Goal: Information Seeking & Learning: Learn about a topic

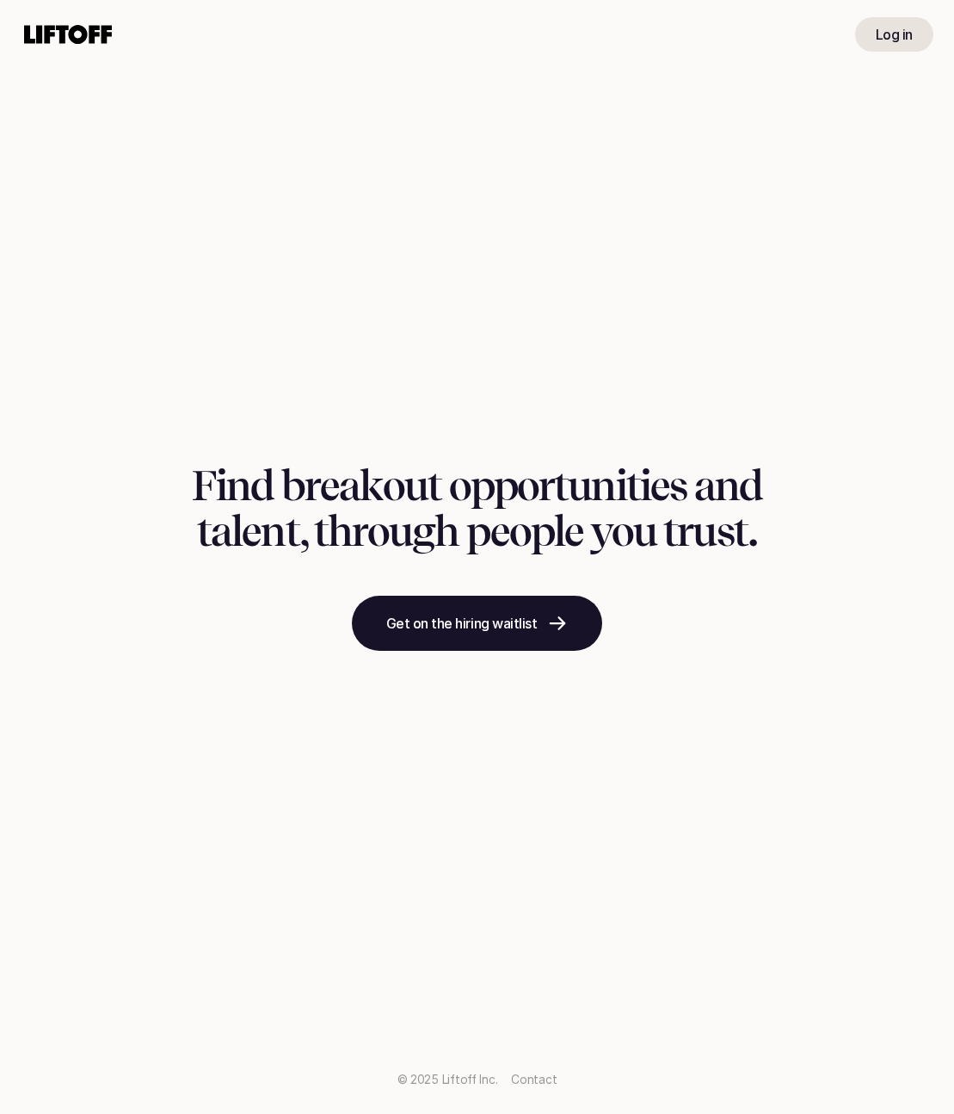
click at [906, 49] on link "Log in" at bounding box center [894, 34] width 78 height 34
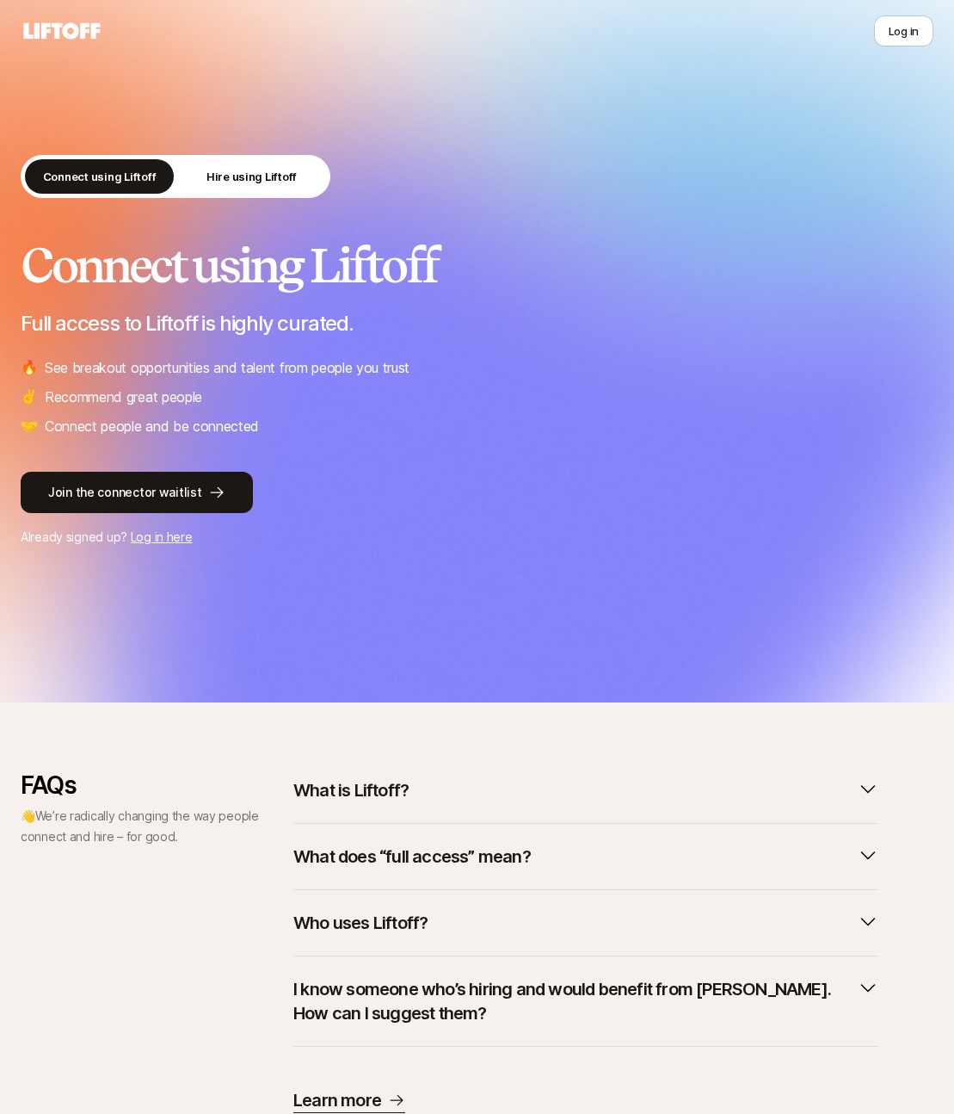
click at [151, 540] on link "Log in here" at bounding box center [162, 536] width 62 height 15
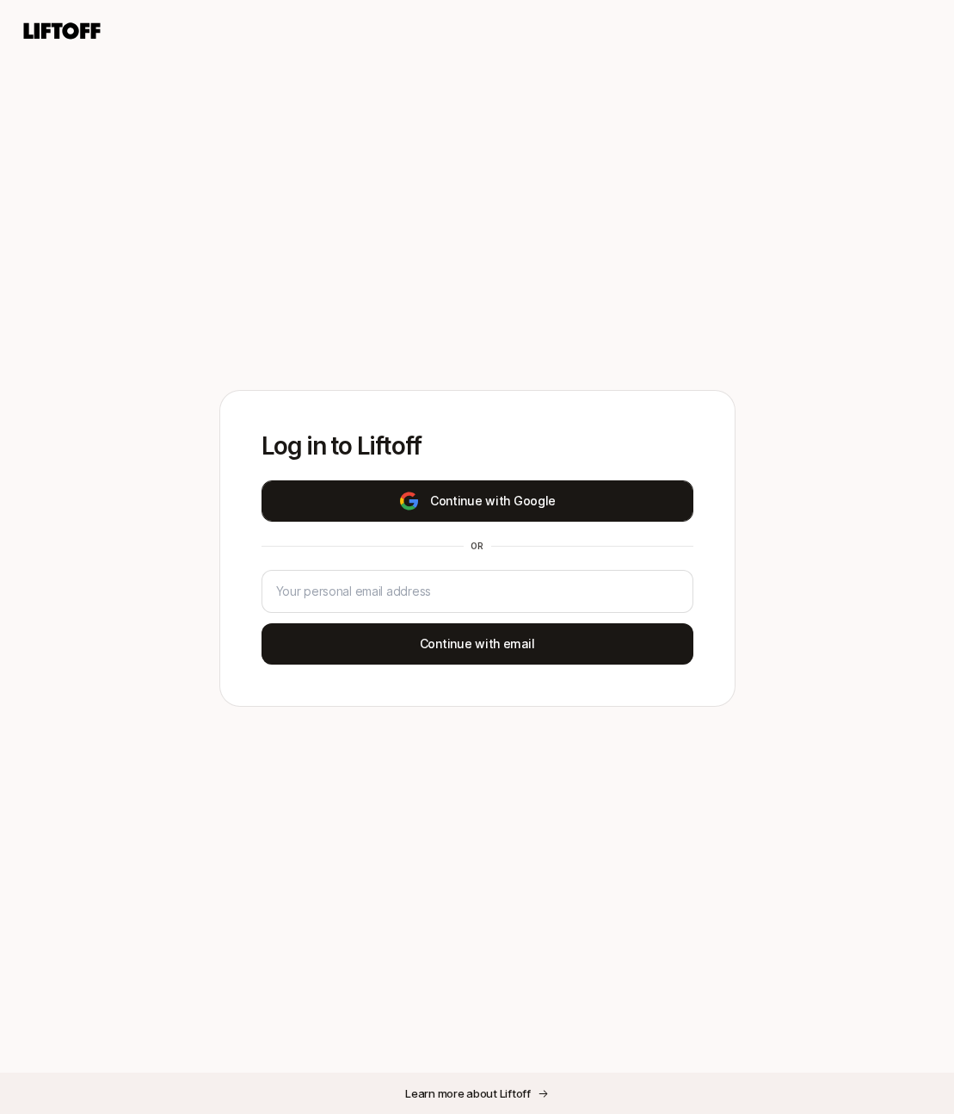
click at [371, 492] on button "Continue with Google" at bounding box center [478, 500] width 432 height 41
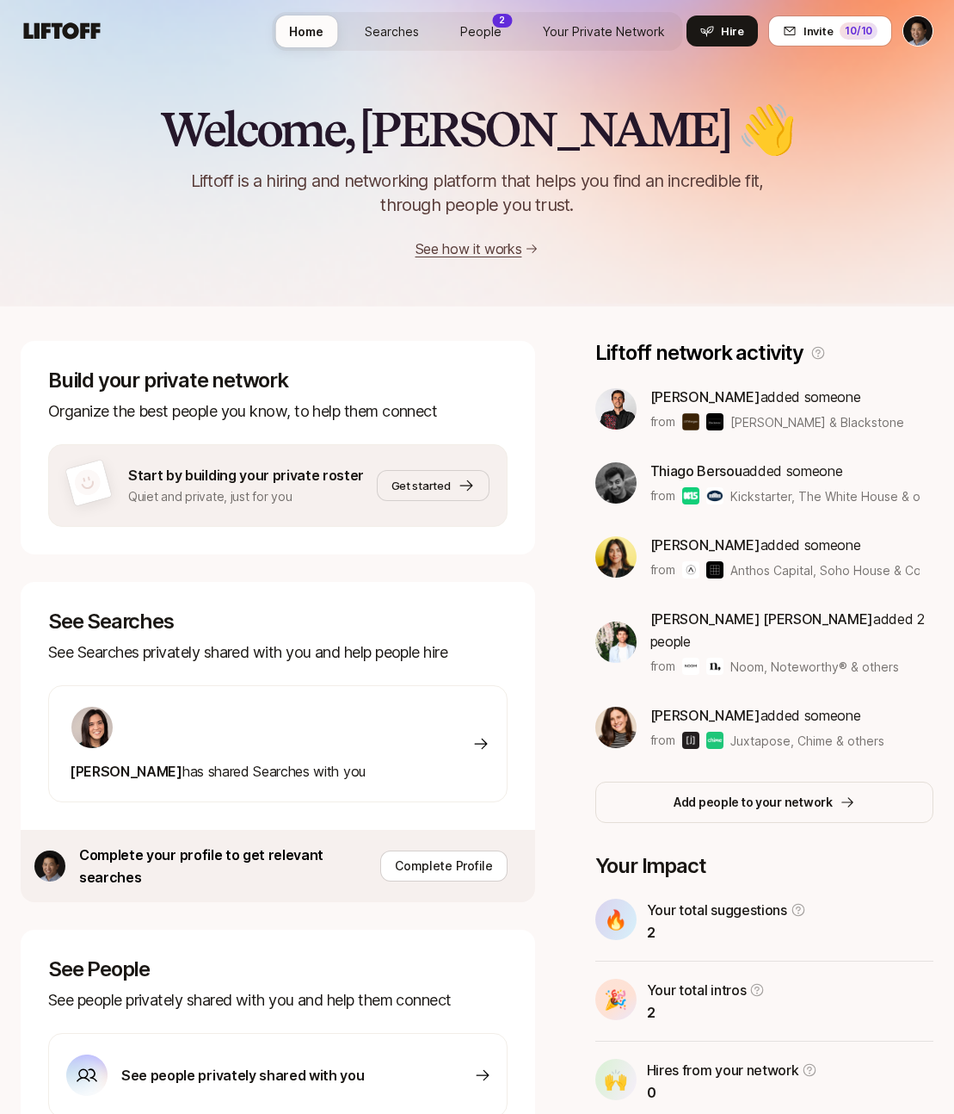
click at [398, 34] on span "Searches" at bounding box center [392, 31] width 54 height 18
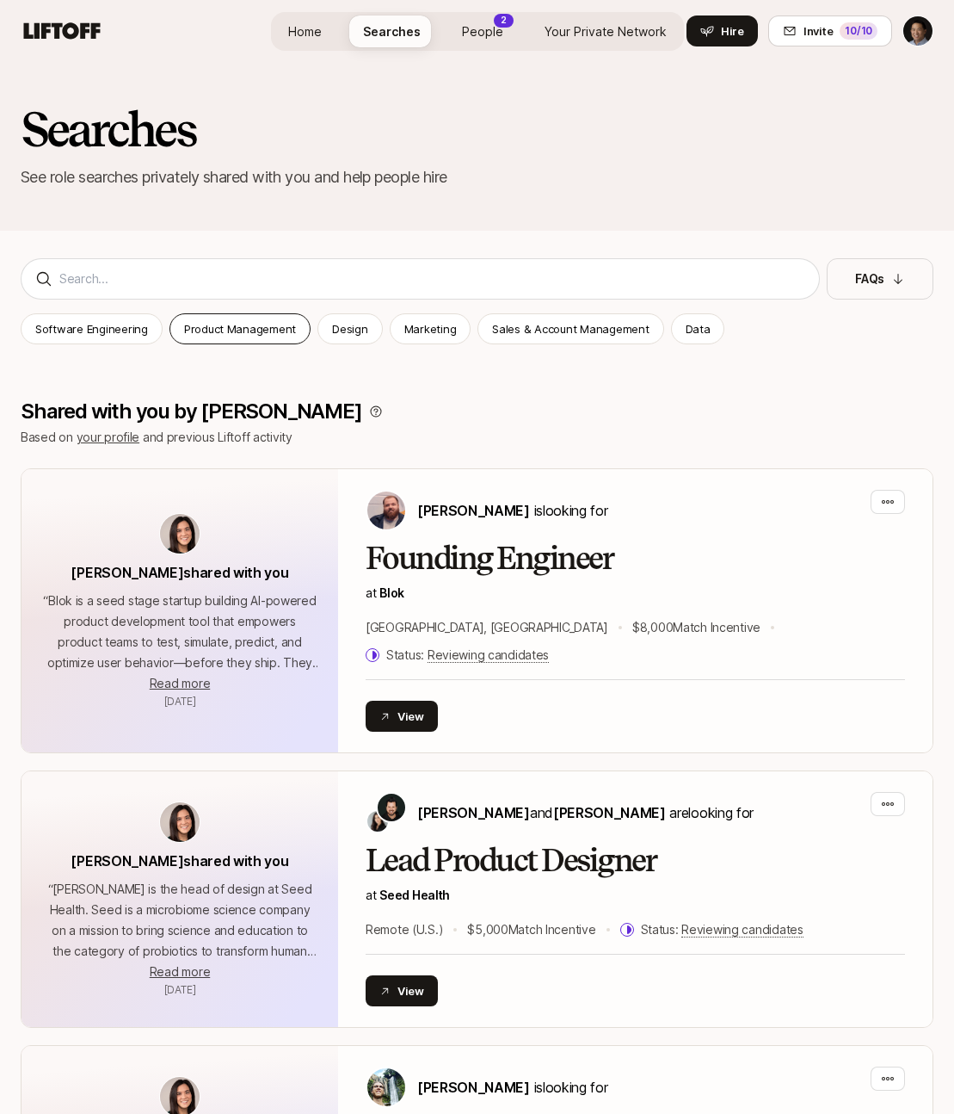
click at [209, 324] on p "Product Management" at bounding box center [240, 328] width 112 height 17
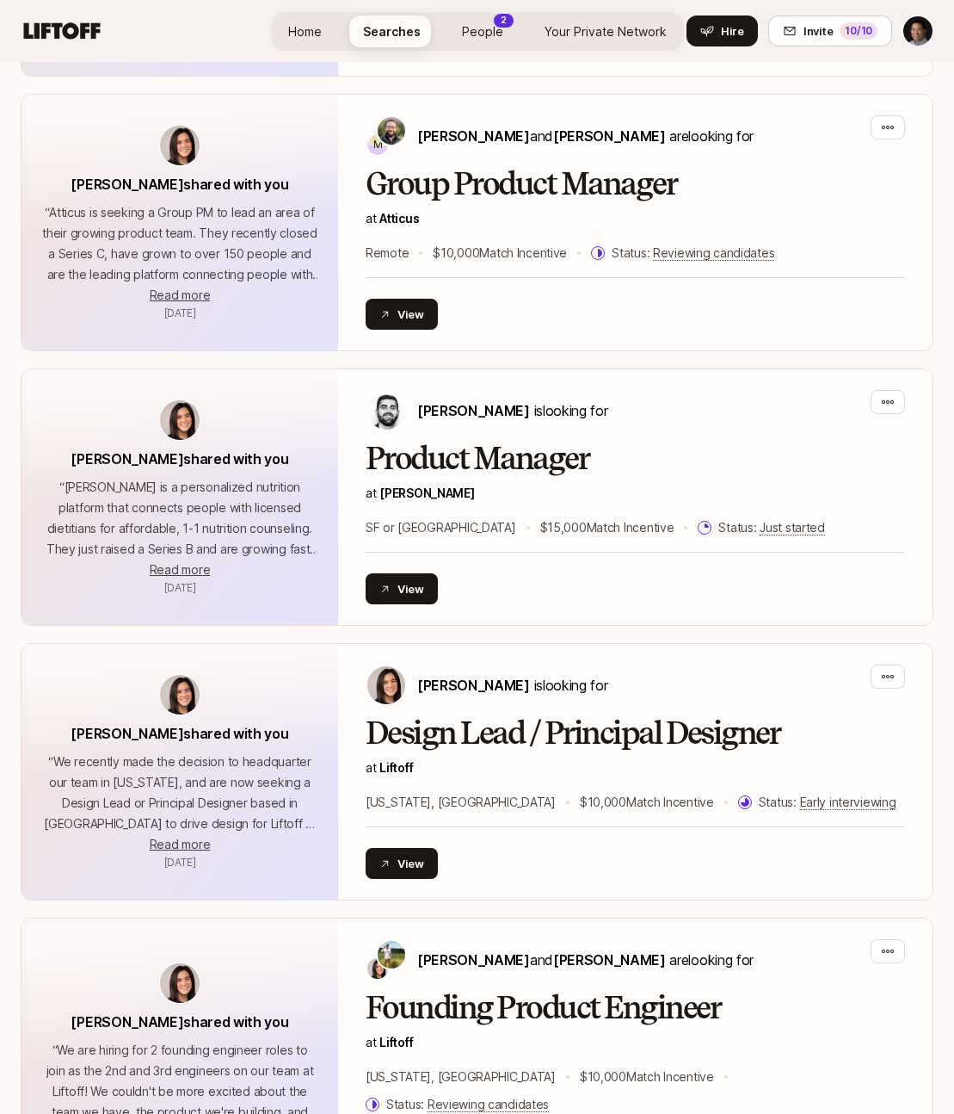
scroll to position [893, 0]
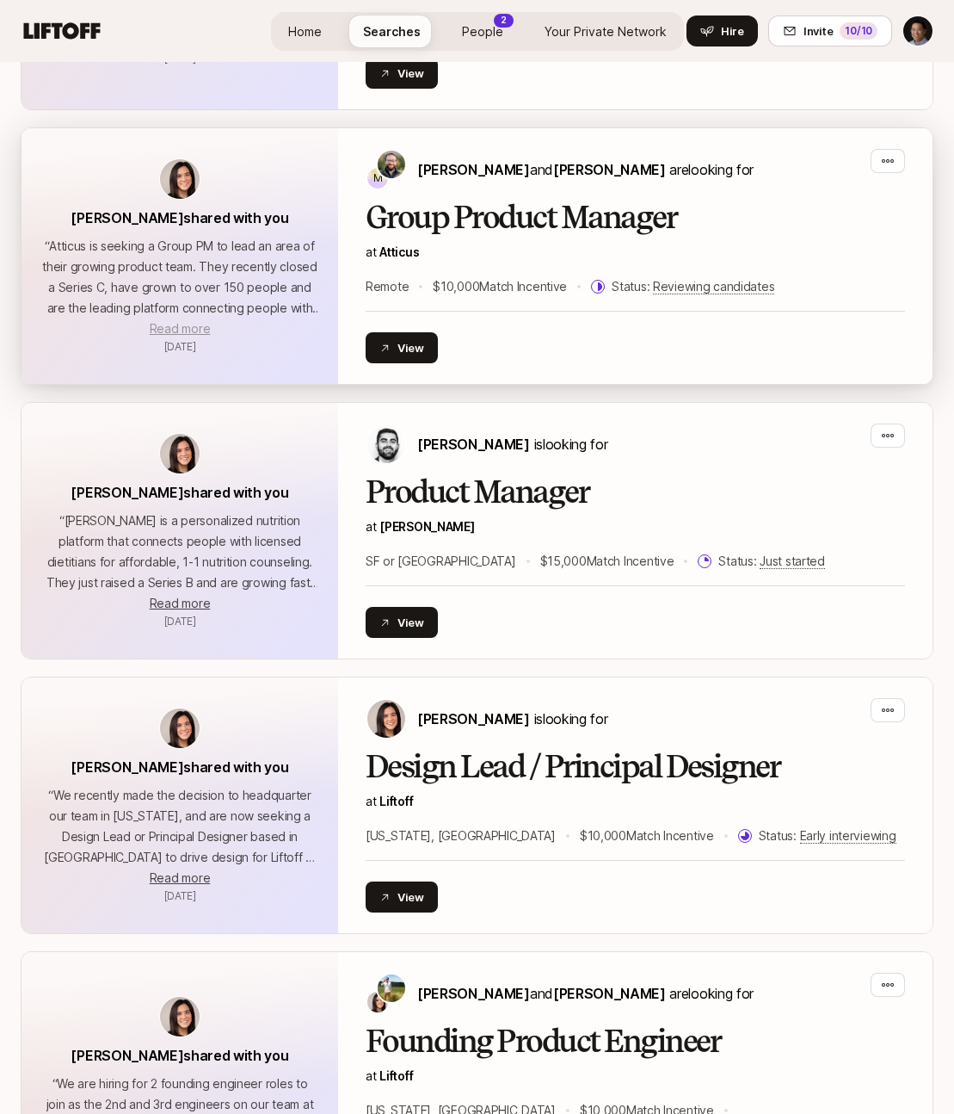
click at [190, 321] on span "Read more" at bounding box center [180, 328] width 60 height 15
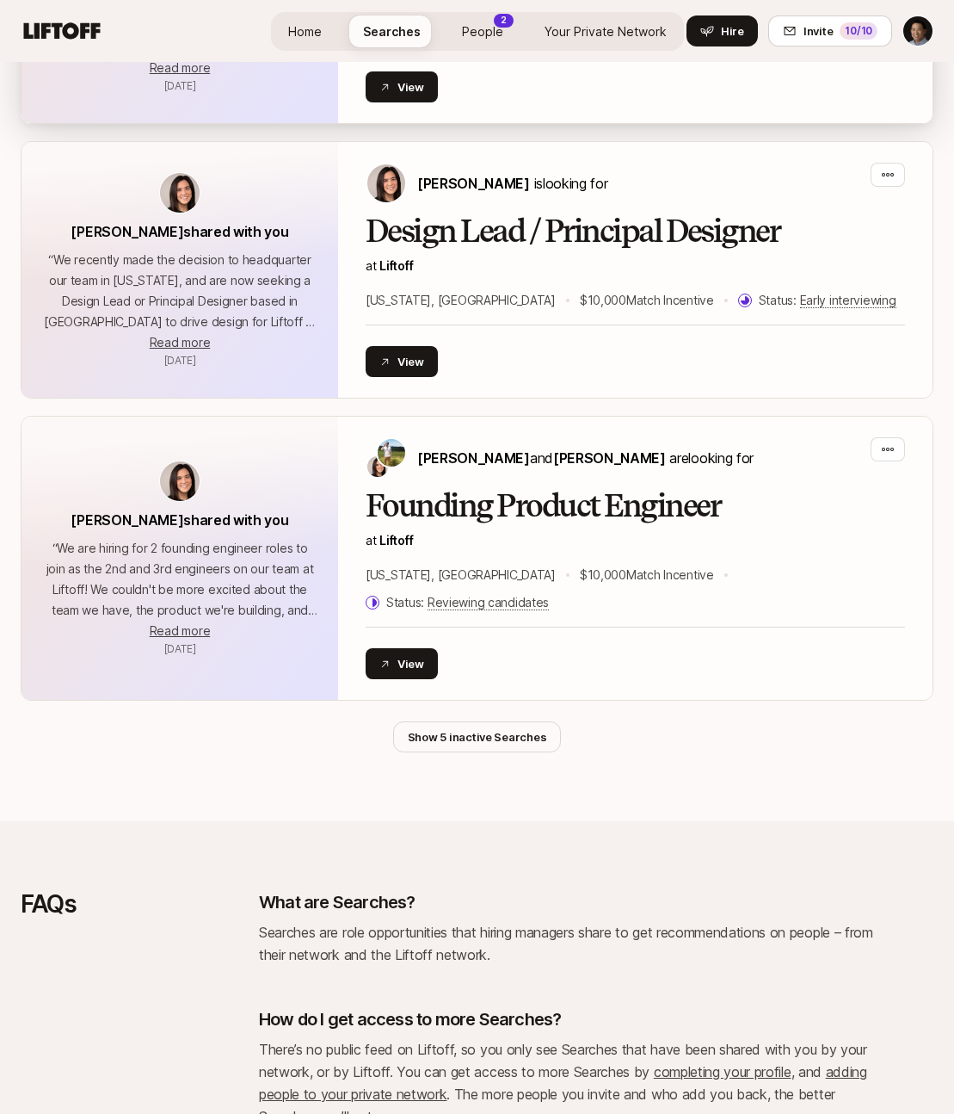
scroll to position [1496, 0]
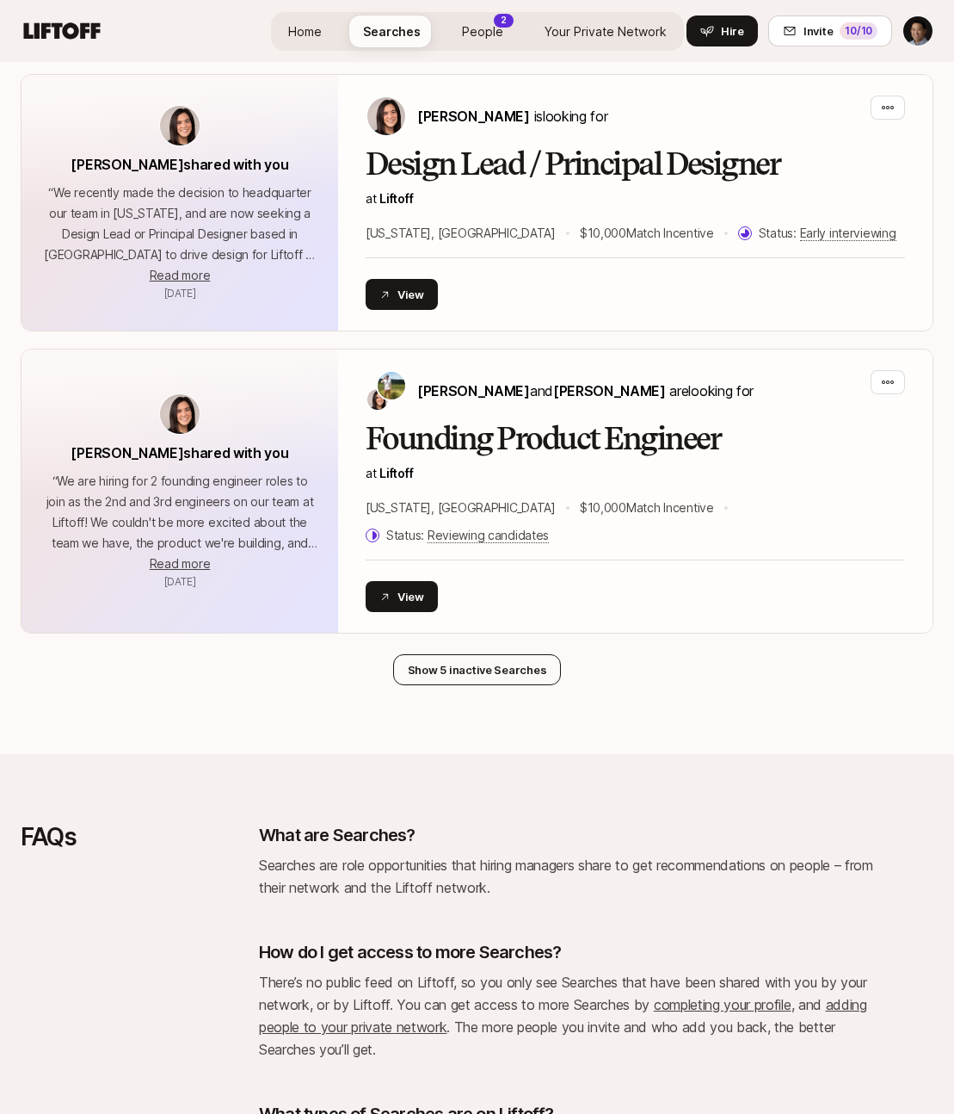
click at [508, 654] on button "Show 5 inactive Searches" at bounding box center [477, 669] width 169 height 31
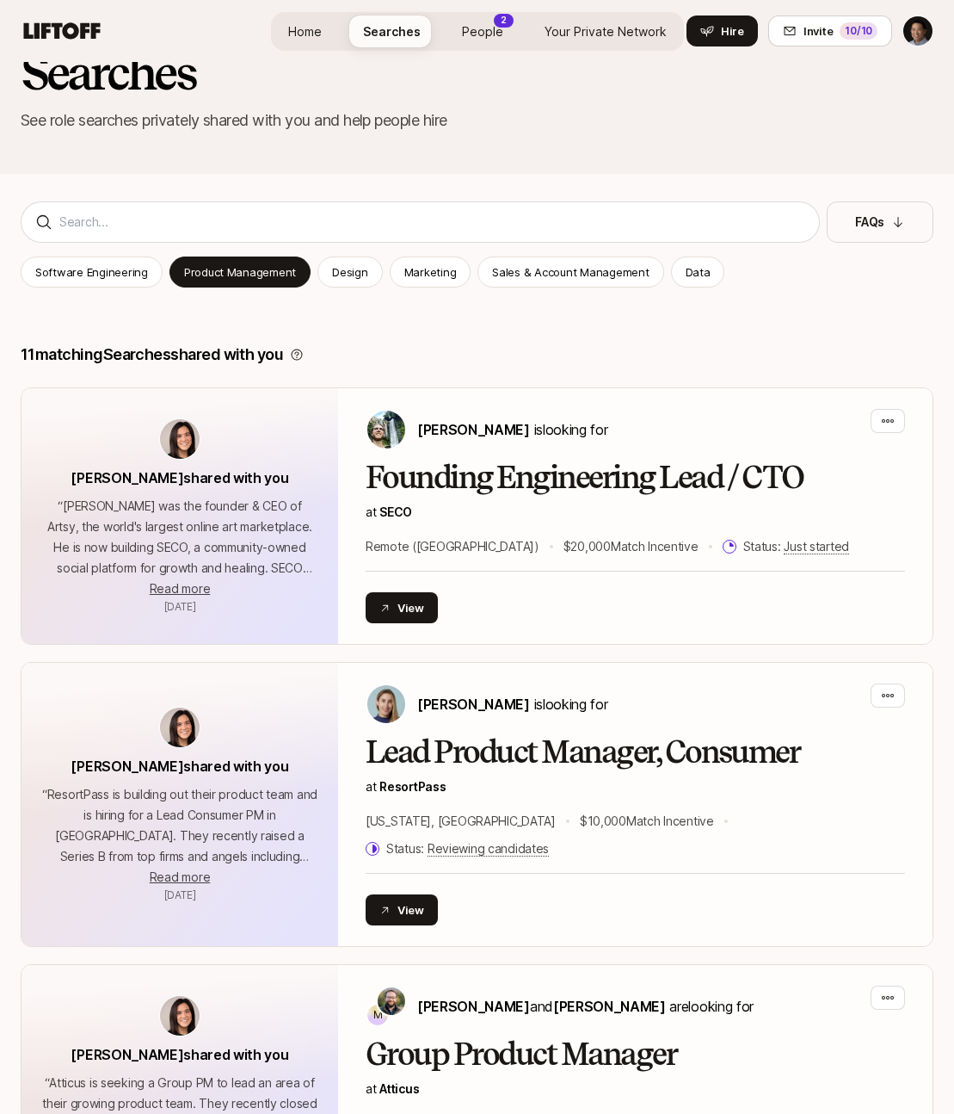
scroll to position [58, 0]
